Goal: Task Accomplishment & Management: Manage account settings

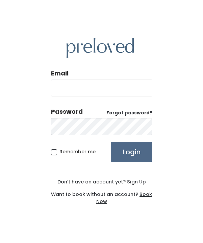
type input "eaglemountain.owner@preloved.love"
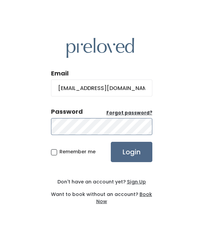
click at [131, 151] on input "Login" at bounding box center [132, 152] width 42 height 20
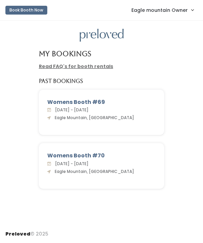
click at [175, 8] on span "Eagle mountain Owner" at bounding box center [159, 9] width 56 height 7
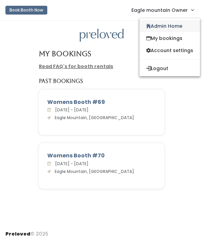
click at [168, 23] on link "Admin Home" at bounding box center [169, 26] width 60 height 12
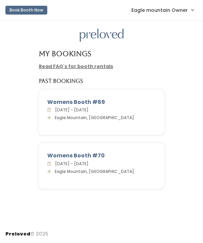
click at [151, 9] on span "Eagle mountain Owner" at bounding box center [159, 9] width 56 height 7
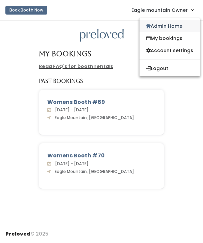
click at [152, 28] on link "Admin Home" at bounding box center [169, 26] width 60 height 12
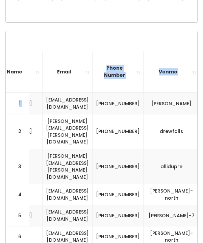
scroll to position [0, 361]
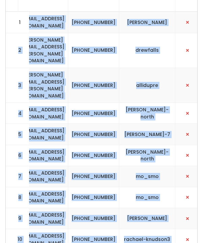
drag, startPoint x: 46, startPoint y: 102, endPoint x: 165, endPoint y: 214, distance: 163.4
click at [115, 208] on td "[PHONE_NUMBER]" at bounding box center [93, 218] width 51 height 21
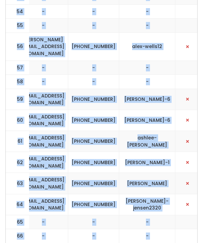
scroll to position [1365, 0]
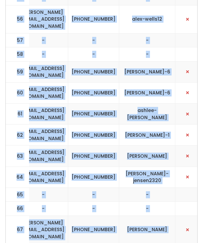
drag, startPoint x: 13, startPoint y: 145, endPoint x: 187, endPoint y: 186, distance: 178.5
copy tbody "1 kids McKenzie Guymon guymonmckenzie@gmail.com (208) 589-4613 mckenzie-guymon …"
click at [68, 166] on td "kimber72369@hotmail.com" at bounding box center [43, 176] width 50 height 21
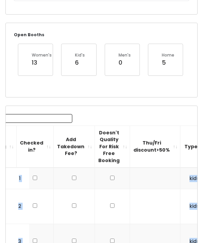
scroll to position [97, 0]
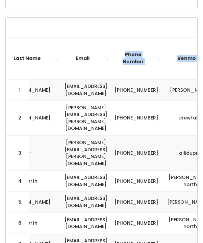
scroll to position [0, 331]
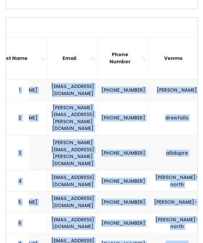
drag, startPoint x: 12, startPoint y: 85, endPoint x: 182, endPoint y: 217, distance: 215.0
copy tbody "1 kids [PERSON_NAME] [PERSON_NAME][EMAIL_ADDRESS][DOMAIN_NAME] [PHONE_NUMBER] […"
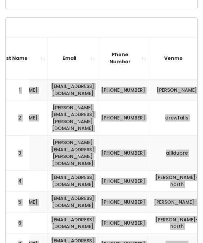
click at [86, 170] on td "kileyknorth@gmail.com" at bounding box center [73, 180] width 50 height 21
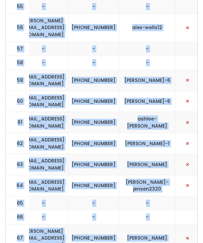
scroll to position [1365, 0]
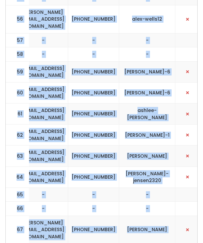
drag, startPoint x: 10, startPoint y: 144, endPoint x: 189, endPoint y: 186, distance: 184.0
copy tbody "8 kids morganbrandner8@gmail.com Brandner morganbrandner8@gmail.com (801) 549-8…"
click at [68, 166] on td "kimber72369@hotmail.com" at bounding box center [43, 176] width 50 height 21
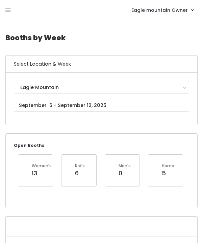
scroll to position [0, 0]
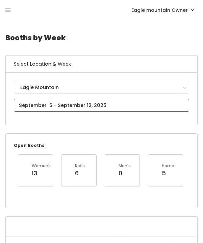
click at [74, 108] on input "text" at bounding box center [101, 105] width 175 height 13
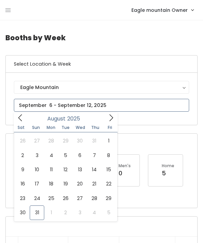
click at [110, 117] on icon at bounding box center [110, 117] width 7 height 7
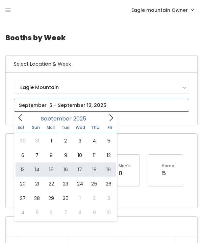
type input "September 13 to September 19"
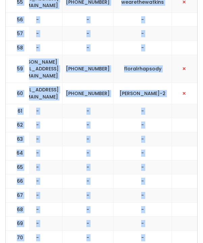
scroll to position [1230, 0]
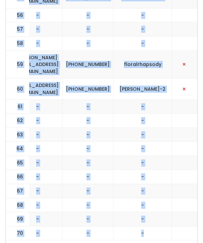
drag, startPoint x: 12, startPoint y: 95, endPoint x: 193, endPoint y: 182, distance: 200.8
copy tbody "1 kids tiffani Hafen tiffanihafen@gmail.com (435) 669-7380 tiffanihafen 2 kids …"
drag, startPoint x: 42, startPoint y: 170, endPoint x: 79, endPoint y: 167, distance: 37.9
click at [79, 212] on td "-" at bounding box center [87, 219] width 51 height 14
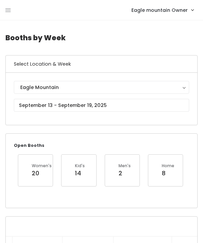
scroll to position [0, 0]
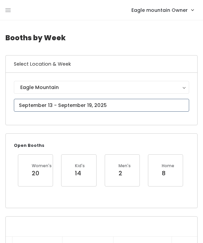
click at [50, 108] on input "text" at bounding box center [101, 105] width 175 height 13
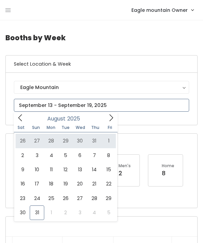
click at [112, 118] on icon at bounding box center [110, 117] width 7 height 7
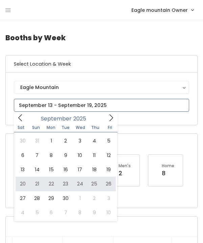
type input "September 20 to September 26"
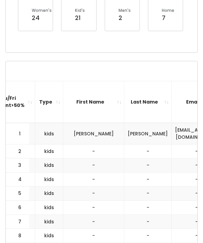
scroll to position [0, 192]
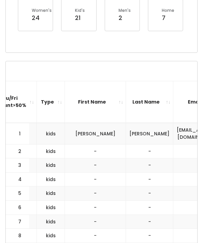
click at [69, 106] on th "First Name" at bounding box center [95, 102] width 61 height 42
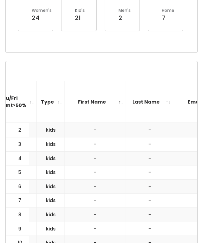
click at [71, 94] on th "First Name" at bounding box center [95, 102] width 61 height 42
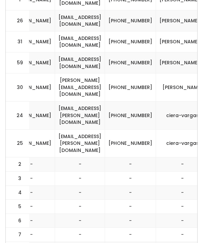
scroll to position [446, 0]
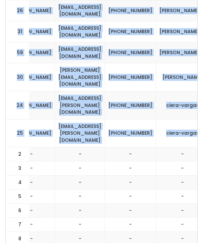
drag, startPoint x: 12, startPoint y: 48, endPoint x: 187, endPoint y: 116, distance: 187.8
copy tbody "32 womens Sydney Rasmussen sydneyrasmussen46@gmail.com (801) 462-5037 sydney-ra…"
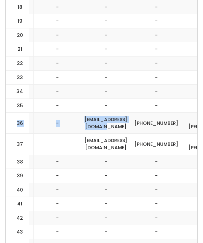
scroll to position [0, 308]
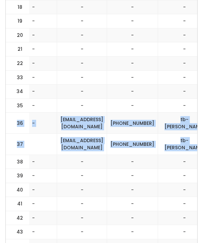
drag, startPoint x: 15, startPoint y: 90, endPoint x: 189, endPoint y: 117, distance: 176.6
copy tbody "36 womens - - tbtippetts@xtimail.com (801) 318-4967 tb-tippetts 37 womens tbtip…"
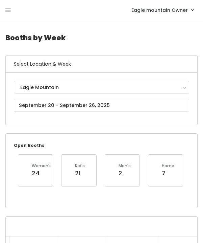
scroll to position [0, 0]
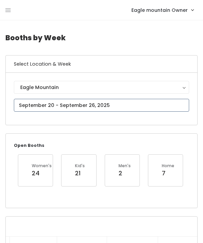
click at [52, 102] on input "text" at bounding box center [101, 105] width 175 height 13
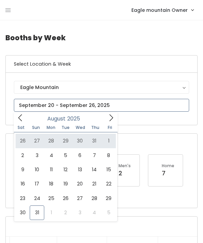
click at [110, 121] on icon at bounding box center [110, 117] width 7 height 7
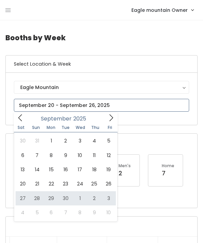
type input "September 27 to October 3"
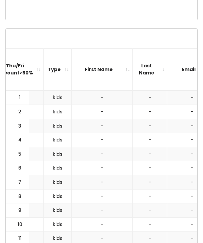
scroll to position [0, 182]
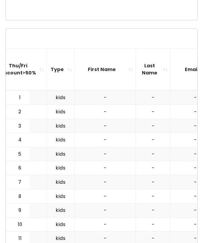
click at [170, 81] on th "Email" at bounding box center [195, 69] width 50 height 42
click at [170, 68] on th "Email" at bounding box center [195, 69] width 50 height 42
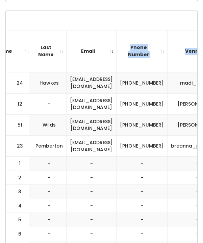
scroll to position [0, 315]
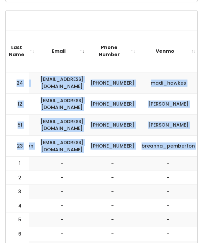
drag, startPoint x: 12, startPoint y: 81, endPoint x: 183, endPoint y: 148, distance: 182.8
copy tbody "24 womens Madison Hawkes madisoncounts84@gmail.com (801) 875-2523 madi_hawkes 1…"
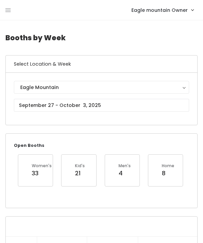
scroll to position [0, 0]
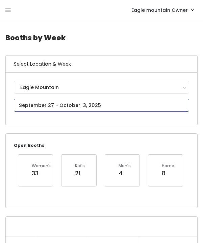
click at [61, 101] on input "text" at bounding box center [101, 105] width 175 height 13
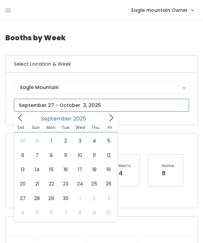
click at [112, 117] on icon at bounding box center [110, 117] width 7 height 7
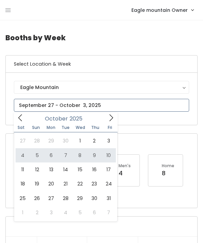
type input "October 4 to October 10"
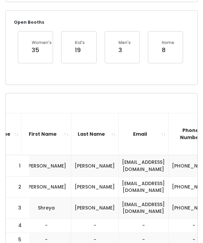
scroll to position [0, 248]
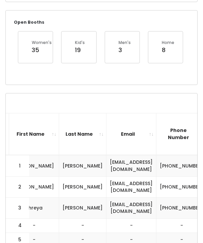
click at [126, 139] on th "Email" at bounding box center [131, 134] width 50 height 42
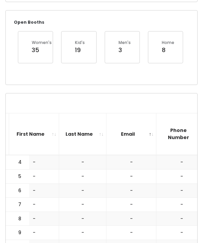
click at [126, 139] on th "Email" at bounding box center [131, 134] width 50 height 42
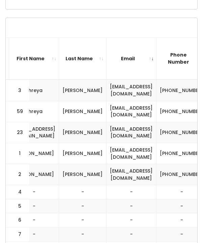
scroll to position [214, 0]
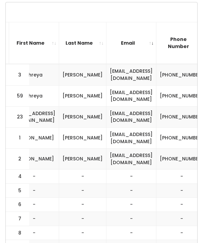
drag, startPoint x: 12, startPoint y: 70, endPoint x: 127, endPoint y: 115, distance: 123.2
click at [14, 70] on td "3" at bounding box center [18, 74] width 24 height 21
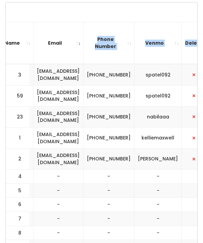
scroll to position [0, 321]
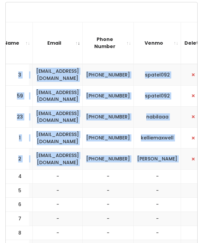
drag, startPoint x: 127, startPoint y: 115, endPoint x: 175, endPoint y: 163, distance: 67.4
copy tbody "3 kids Shreya Patel spatel9316@gmail.com (203) 993-4176 spatel092 59 mens Shrey…"
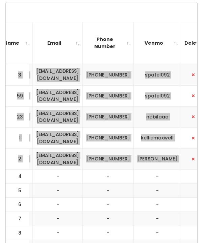
click at [42, 127] on td "kellie119@gmail.com" at bounding box center [58, 137] width 50 height 21
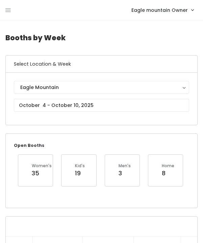
scroll to position [0, 0]
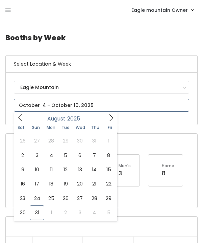
click at [43, 107] on input "text" at bounding box center [101, 105] width 175 height 13
click at [109, 119] on icon at bounding box center [110, 117] width 7 height 7
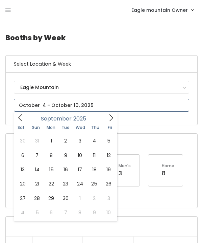
click at [109, 119] on icon at bounding box center [110, 117] width 7 height 7
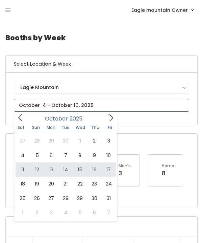
type input "October 11 to October 17"
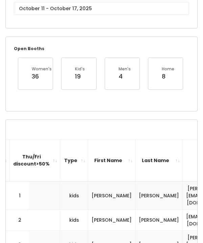
scroll to position [0, 170]
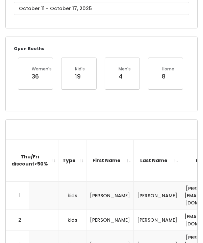
click at [181, 157] on th "Email" at bounding box center [206, 160] width 50 height 42
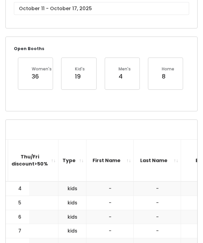
click at [181, 157] on th "Email" at bounding box center [206, 160] width 50 height 42
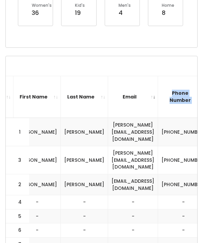
scroll to position [0, 282]
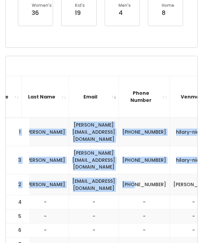
drag, startPoint x: 15, startPoint y: 124, endPoint x: 113, endPoint y: 165, distance: 106.9
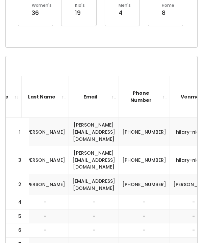
click at [74, 99] on th "Email" at bounding box center [94, 97] width 50 height 42
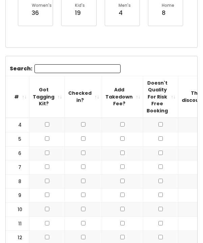
scroll to position [0, 0]
click at [17, 96] on th "#" at bounding box center [18, 97] width 24 height 42
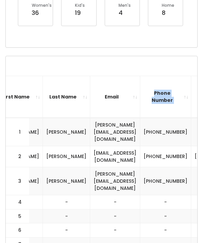
scroll to position [0, 282]
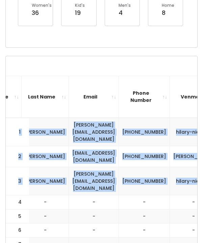
drag, startPoint x: 9, startPoint y: 126, endPoint x: 184, endPoint y: 173, distance: 181.6
copy tbody "1 kids Hilary Nielsen hilarydowell@msn.com (801) 669-3376 hilary-nielsen1 2 kid…"
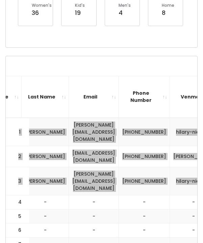
click at [74, 148] on td "guymonmckenzie@gmail.com" at bounding box center [94, 156] width 50 height 21
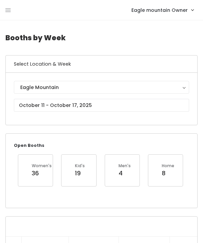
scroll to position [0, 0]
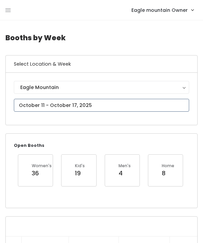
click at [43, 102] on input "text" at bounding box center [101, 105] width 175 height 13
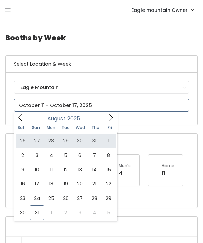
click at [112, 118] on icon at bounding box center [111, 117] width 4 height 7
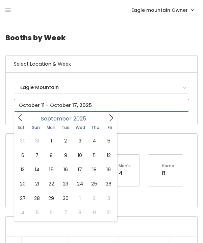
click at [112, 118] on icon at bounding box center [111, 117] width 4 height 7
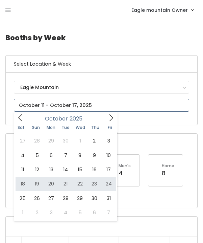
type input "October 18 to October 24"
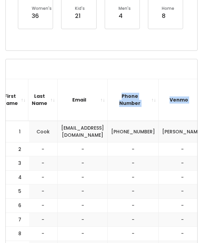
scroll to position [0, 270]
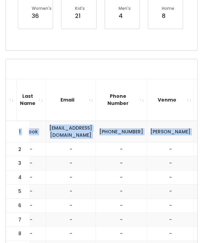
drag, startPoint x: 12, startPoint y: 131, endPoint x: 190, endPoint y: 131, distance: 178.0
copy tr "1 kids [PERSON_NAME] [EMAIL_ADDRESS][DOMAIN_NAME] [PHONE_NUMBER] [PERSON_NAME]"
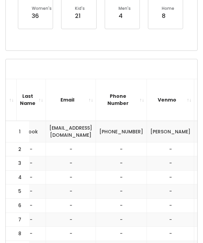
click at [72, 99] on th "Email" at bounding box center [71, 100] width 50 height 42
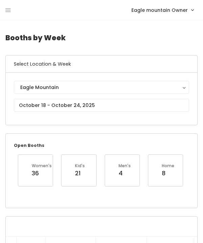
scroll to position [0, 0]
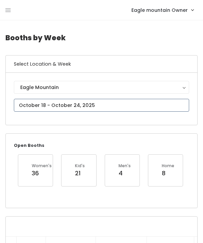
click at [55, 104] on input "text" at bounding box center [101, 105] width 175 height 13
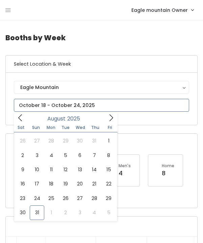
click at [116, 118] on span at bounding box center [111, 117] width 13 height 10
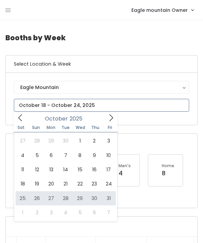
type input "October 25 to October 31"
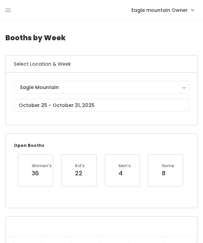
scroll to position [0, 0]
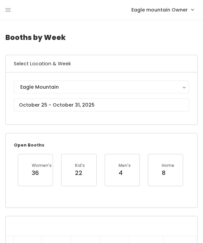
click at [76, 97] on div "Eagle Mountain Eagle Mountain" at bounding box center [101, 98] width 175 height 36
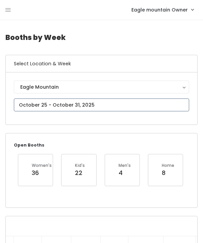
click at [73, 104] on input "text" at bounding box center [101, 104] width 175 height 13
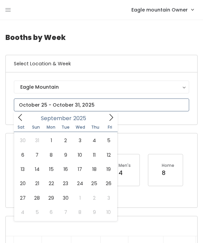
click at [111, 118] on icon at bounding box center [110, 116] width 7 height 7
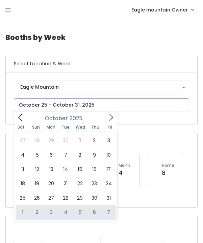
type input "November 1 to November 7"
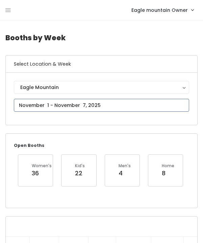
click at [60, 104] on input "text" at bounding box center [101, 105] width 175 height 13
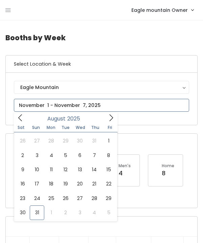
click at [112, 117] on icon at bounding box center [111, 117] width 4 height 7
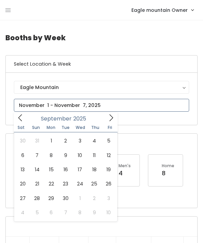
click at [112, 117] on icon at bounding box center [111, 117] width 4 height 7
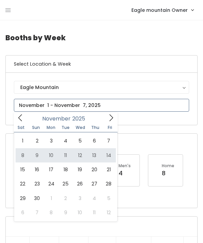
type input "November 8 to November 14"
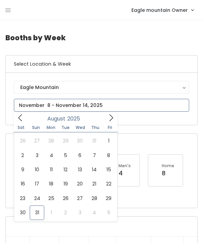
click at [96, 109] on input "text" at bounding box center [101, 105] width 175 height 13
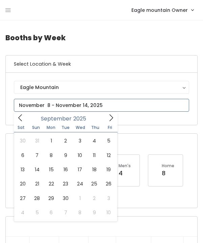
click at [112, 116] on icon at bounding box center [110, 117] width 7 height 7
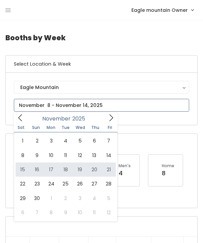
type input "[DATE] to [DATE]"
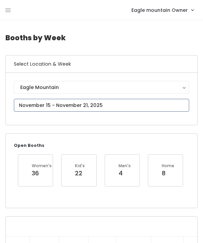
click at [80, 109] on input "text" at bounding box center [101, 105] width 175 height 13
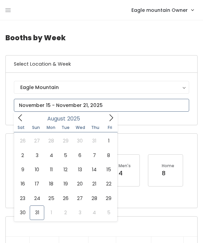
click at [110, 117] on icon at bounding box center [110, 117] width 7 height 7
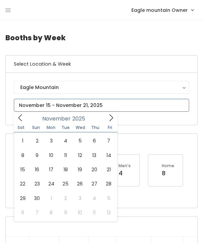
click at [110, 117] on icon at bounding box center [110, 117] width 7 height 7
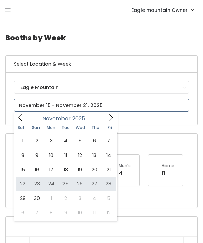
type input "[DATE] to [DATE]"
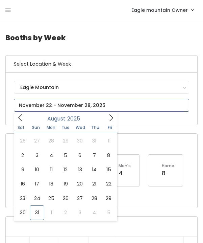
click at [61, 106] on input "text" at bounding box center [101, 105] width 175 height 13
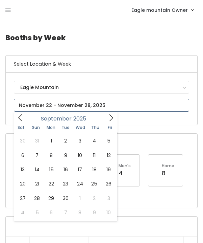
click at [110, 120] on icon at bounding box center [110, 117] width 7 height 7
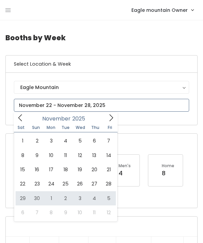
type input "November 29 to December 5"
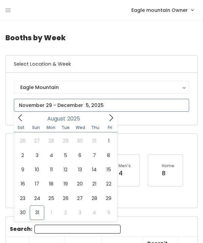
click at [71, 108] on input "text" at bounding box center [101, 105] width 175 height 13
click at [112, 119] on icon at bounding box center [110, 117] width 7 height 7
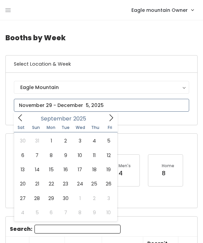
click at [112, 119] on icon at bounding box center [110, 117] width 7 height 7
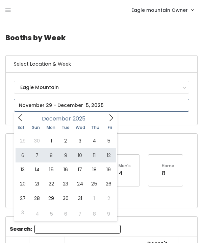
type input "December 6 to December 12"
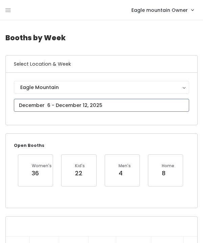
click at [60, 107] on input "text" at bounding box center [101, 105] width 175 height 13
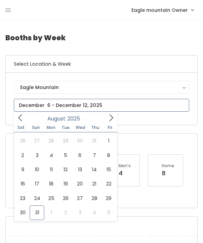
click at [113, 117] on icon at bounding box center [110, 117] width 7 height 7
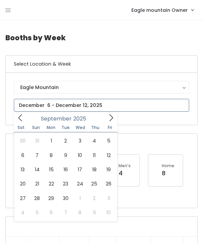
click at [113, 117] on icon at bounding box center [110, 117] width 7 height 7
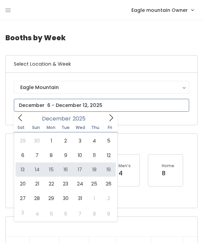
type input "December 13 to December 19"
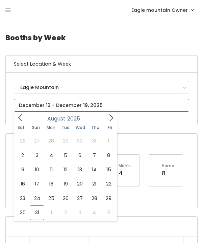
click at [61, 107] on input "text" at bounding box center [101, 105] width 175 height 13
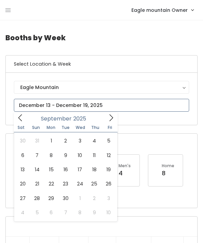
click at [108, 117] on icon at bounding box center [110, 117] width 7 height 7
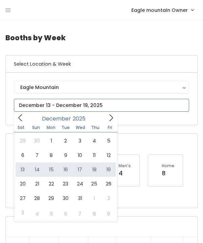
type input "December 13 to December 19"
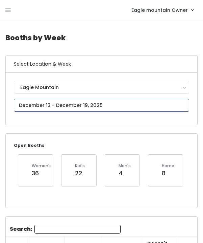
click at [108, 104] on input "text" at bounding box center [101, 105] width 175 height 13
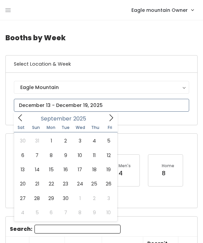
click at [112, 118] on icon at bounding box center [110, 117] width 7 height 7
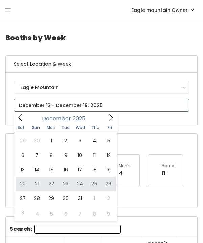
type input "[DATE] to [DATE]"
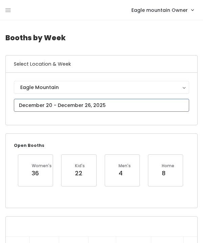
click at [60, 107] on input "text" at bounding box center [101, 105] width 175 height 13
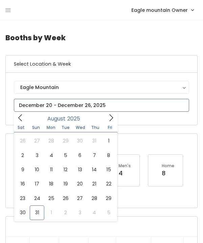
click at [109, 119] on icon at bounding box center [110, 117] width 7 height 7
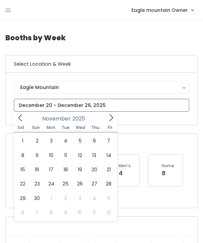
click at [109, 119] on icon at bounding box center [110, 117] width 7 height 7
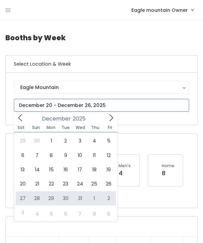
type input "December 27 to January 2"
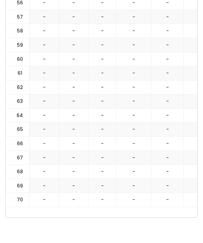
scroll to position [1054, 0]
